Goal: Task Accomplishment & Management: Use online tool/utility

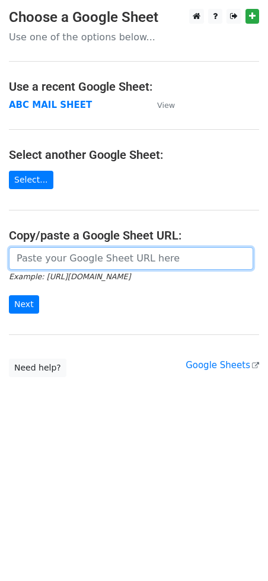
click at [59, 252] on input "url" at bounding box center [131, 258] width 244 height 23
paste input "https://docs.google.com/spreadsheets/d/1Mrlk-lxw3Jff7mMKoHgSWB2dvvUXO79aPaqaDKg…"
type input "https://docs.google.com/spreadsheets/d/1Mrlk-lxw3Jff7mMKoHgSWB2dvvUXO79aPaqaDKg…"
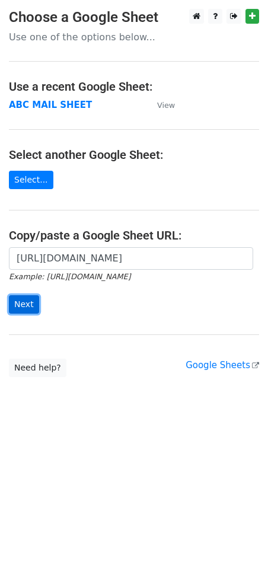
scroll to position [0, 0]
click at [25, 299] on input "Next" at bounding box center [24, 304] width 30 height 18
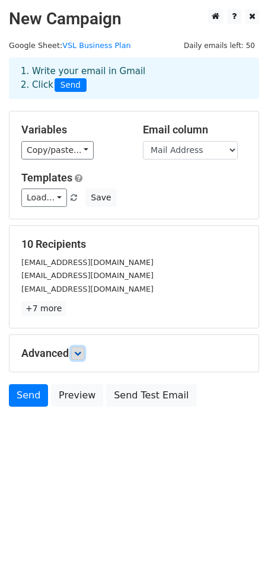
click at [81, 350] on icon at bounding box center [77, 353] width 7 height 7
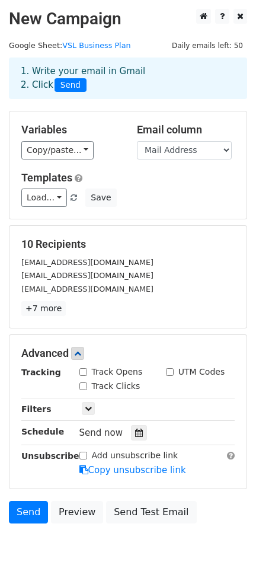
click at [102, 373] on label "Track Opens" at bounding box center [117, 372] width 51 height 12
click at [87, 373] on input "Track Opens" at bounding box center [83, 372] width 8 height 8
checkbox input "true"
click at [105, 387] on label "Track Clicks" at bounding box center [116, 386] width 49 height 12
click at [87, 387] on input "Track Clicks" at bounding box center [83, 386] width 8 height 8
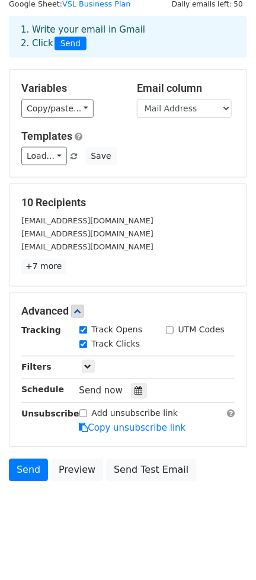
scroll to position [43, 0]
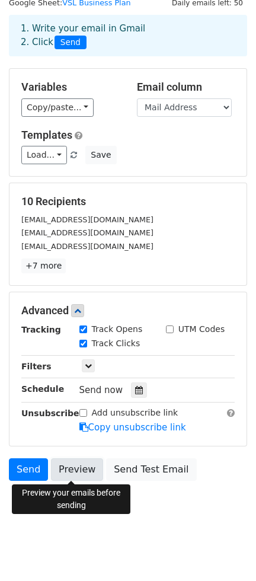
click at [82, 470] on link "Preview" at bounding box center [77, 469] width 52 height 23
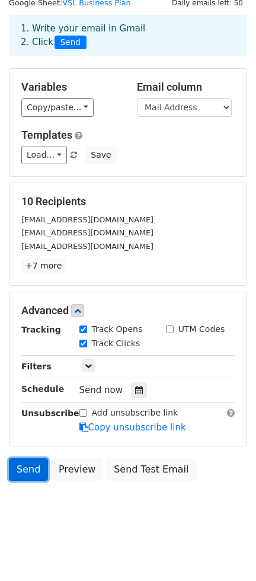
click at [28, 467] on link "Send" at bounding box center [28, 469] width 39 height 23
click at [20, 464] on link "Send" at bounding box center [28, 469] width 39 height 23
click at [24, 472] on link "Send" at bounding box center [28, 469] width 39 height 23
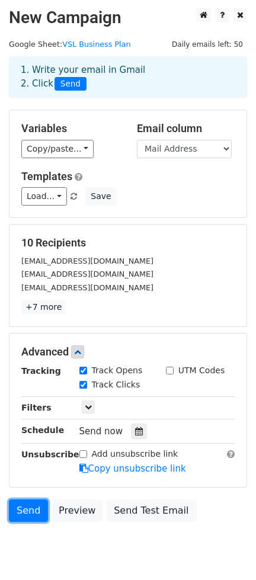
scroll to position [0, 0]
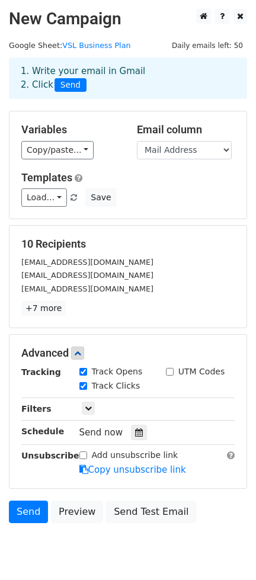
click at [89, 373] on div "Track Opens" at bounding box center [110, 372] width 63 height 12
click at [86, 383] on input "Track Clicks" at bounding box center [83, 386] width 8 height 8
checkbox input "false"
click at [81, 374] on input "Track Opens" at bounding box center [83, 372] width 8 height 8
checkbox input "false"
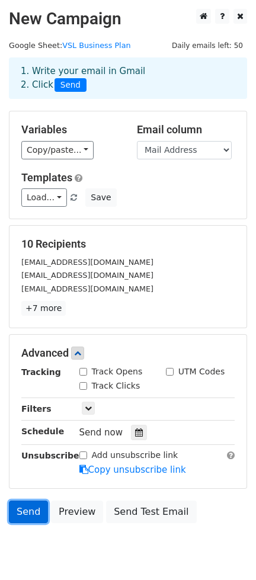
click at [28, 508] on link "Send" at bounding box center [28, 512] width 39 height 23
click at [31, 515] on link "Send" at bounding box center [28, 512] width 39 height 23
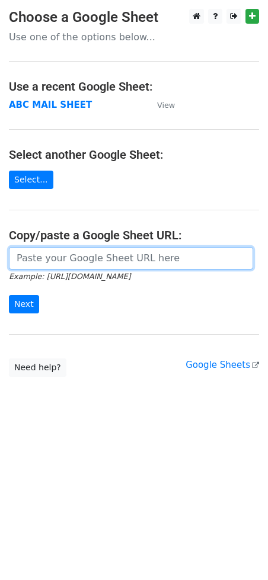
click at [48, 256] on input "url" at bounding box center [131, 258] width 244 height 23
paste input "https://docs.google.com/spreadsheets/d/1Mrlk-lxw3Jff7mMKoHgSWB2dvvUXO79aPaqaDKg…"
type input "https://docs.google.com/spreadsheets/d/1Mrlk-lxw3Jff7mMKoHgSWB2dvvUXO79aPaqaDKg…"
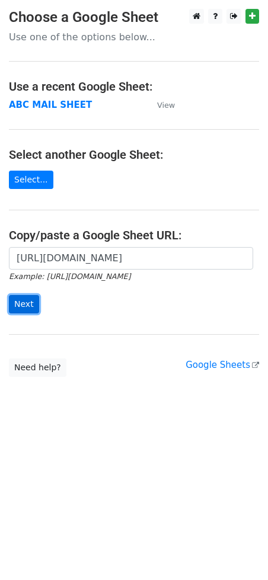
scroll to position [0, 0]
click at [28, 303] on input "Next" at bounding box center [24, 304] width 30 height 18
type input "[URL][DOMAIN_NAME]"
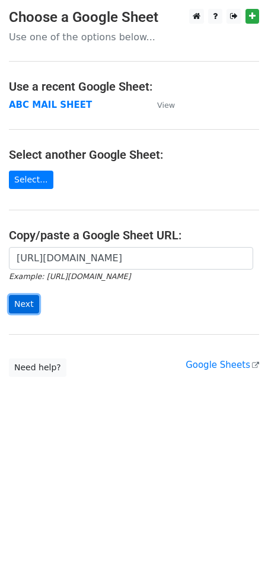
click at [28, 303] on input "Next" at bounding box center [24, 304] width 30 height 18
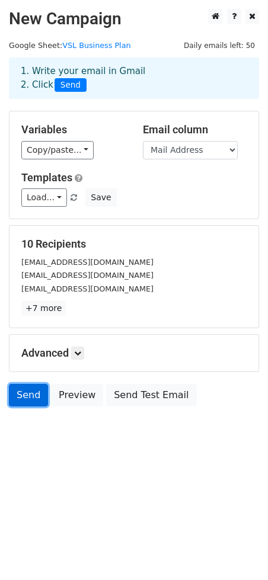
click at [17, 402] on link "Send" at bounding box center [28, 395] width 39 height 23
